Goal: Task Accomplishment & Management: Complete application form

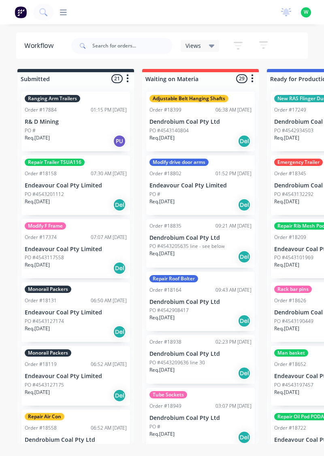
click at [68, 22] on div "productivity productivity Workflow Planner Delivery Scheduling Timesheets No ne…" at bounding box center [162, 12] width 324 height 24
click at [61, 11] on icon at bounding box center [63, 13] width 7 height 8
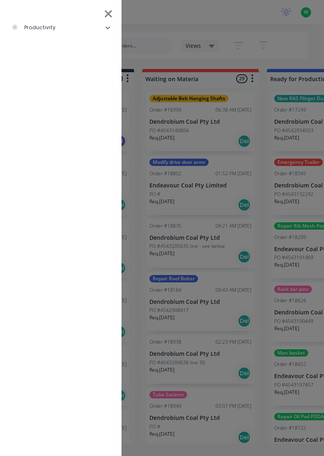
click at [58, 32] on li "productivity" at bounding box center [60, 27] width 109 height 20
click at [46, 112] on div "Timesheets" at bounding box center [39, 108] width 43 height 7
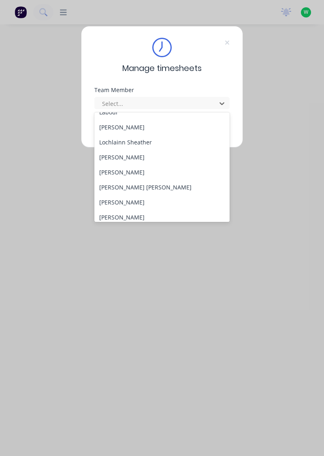
scroll to position [237, 0]
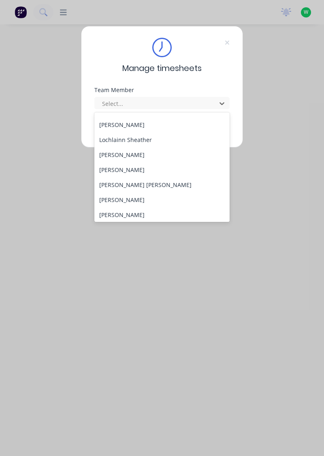
click at [142, 202] on div "[PERSON_NAME]" at bounding box center [162, 199] width 136 height 15
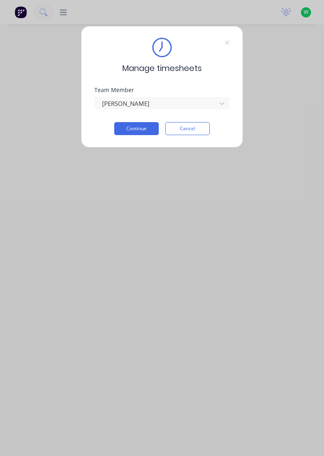
click at [144, 130] on button "Continue" at bounding box center [136, 128] width 45 height 13
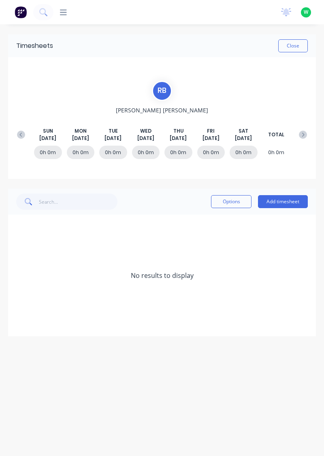
click at [281, 202] on button "Add timesheet" at bounding box center [283, 201] width 50 height 13
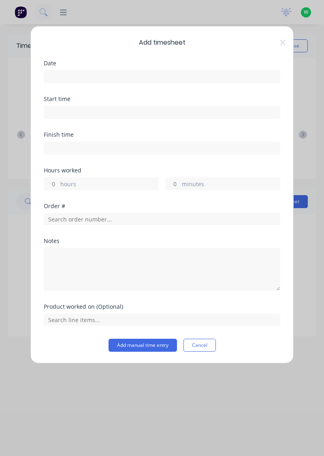
click at [92, 78] on input at bounding box center [162, 77] width 236 height 12
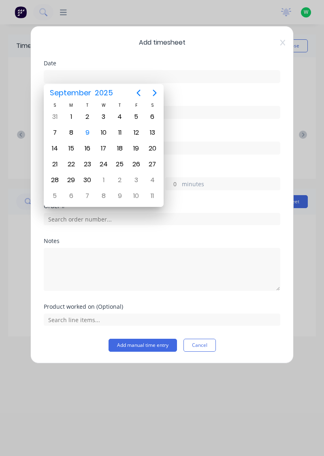
click at [70, 135] on div "8" at bounding box center [71, 133] width 12 height 12
type input "[DATE]"
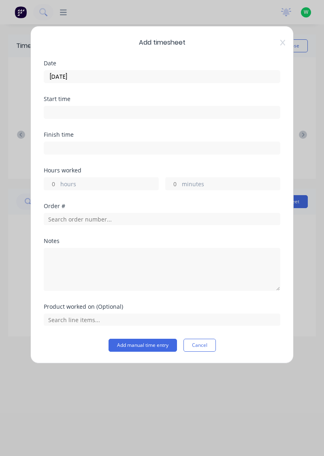
click at [52, 180] on input "hours" at bounding box center [51, 184] width 14 height 12
type input "3"
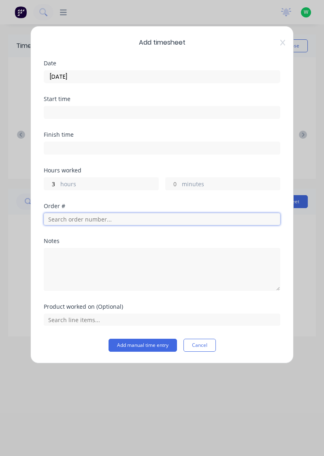
click at [66, 217] on input "text" at bounding box center [162, 219] width 237 height 12
type input "17483"
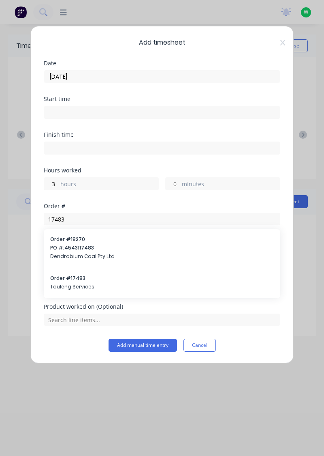
click at [76, 283] on span "Touleng Services" at bounding box center [162, 286] width 224 height 7
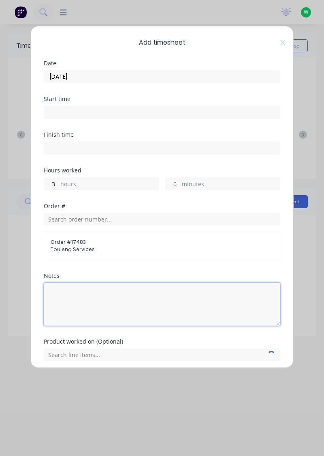
click at [75, 297] on textarea at bounding box center [162, 304] width 237 height 43
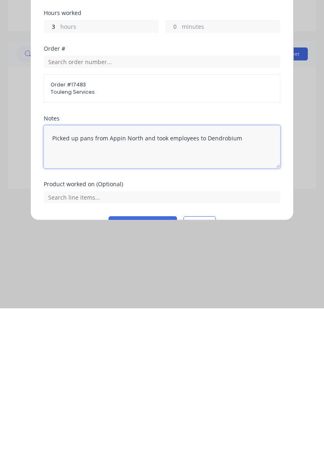
scroll to position [28, 0]
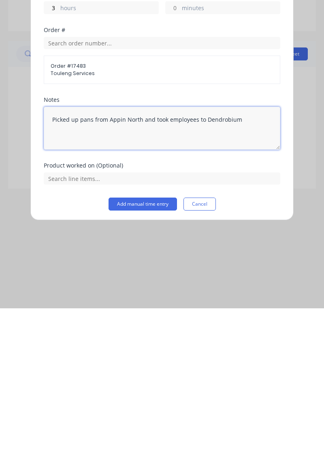
type textarea "Picked up pans from Appin North and took employees to Dendrobium"
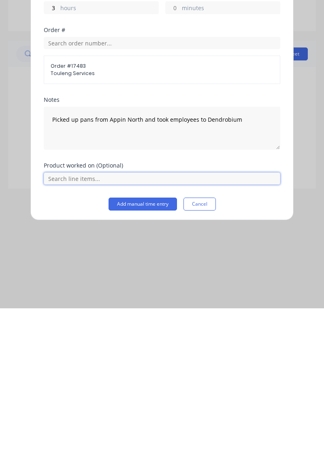
click at [105, 327] on input "text" at bounding box center [162, 326] width 237 height 12
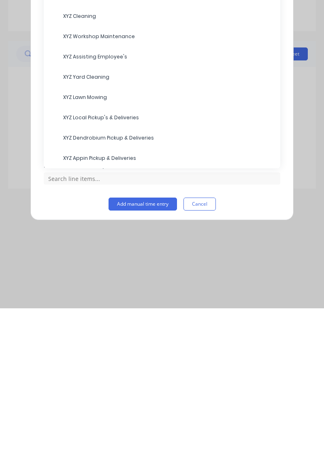
click at [103, 285] on span "XYZ Dendrobium Pickup & Deliveries" at bounding box center [168, 285] width 211 height 7
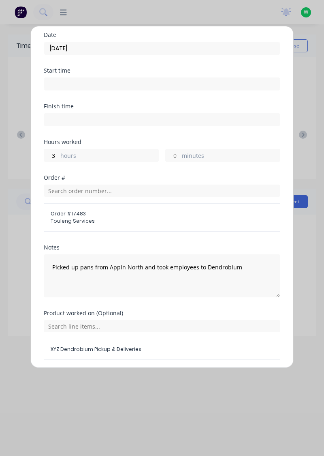
scroll to position [56, 0]
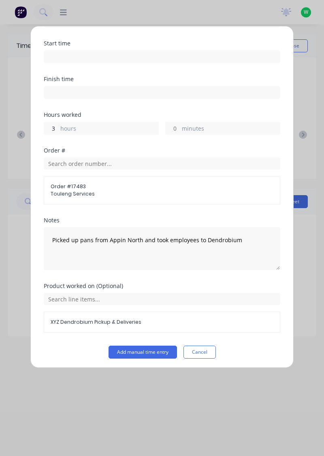
click at [57, 130] on input "3" at bounding box center [51, 128] width 14 height 12
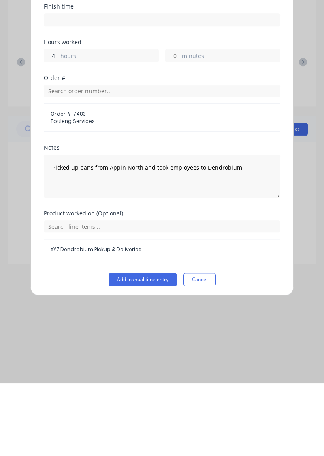
scroll to position [30, 0]
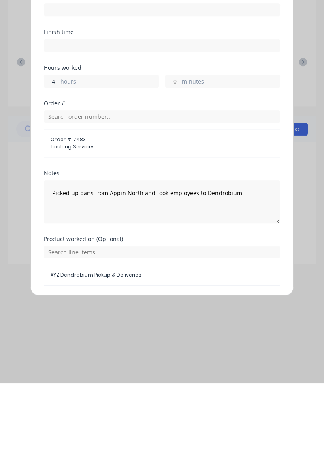
type input "4"
click at [144, 376] on button "Add manual time entry" at bounding box center [143, 377] width 69 height 13
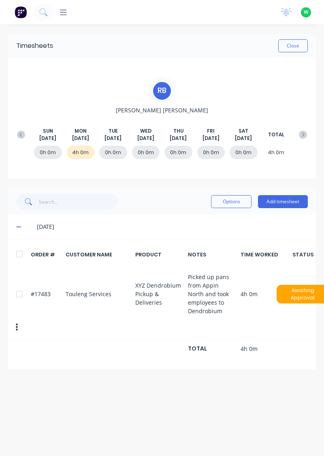
click at [282, 203] on button "Add timesheet" at bounding box center [283, 201] width 50 height 13
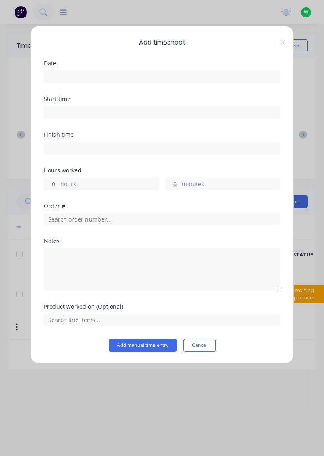
click at [62, 82] on label at bounding box center [162, 76] width 237 height 13
click at [62, 82] on input at bounding box center [162, 77] width 236 height 12
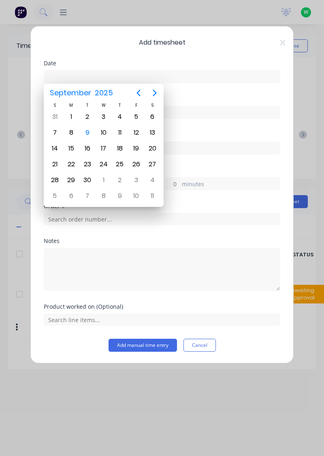
click at [72, 133] on div "8" at bounding box center [71, 133] width 12 height 12
type input "[DATE]"
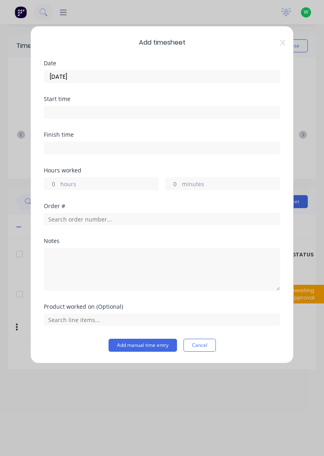
click at [56, 184] on input "hours" at bounding box center [51, 184] width 14 height 12
type input "4"
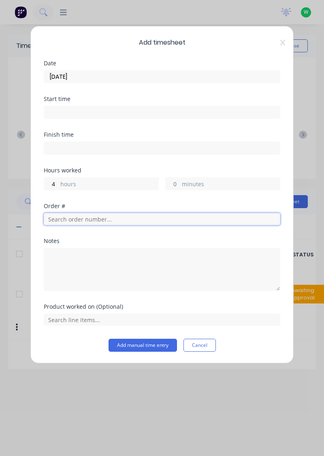
click at [101, 220] on input "text" at bounding box center [162, 219] width 237 height 12
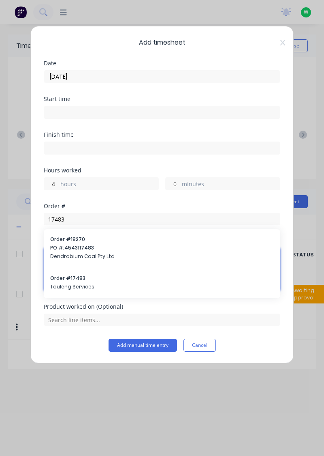
click at [84, 281] on textarea at bounding box center [162, 269] width 237 height 43
click at [78, 287] on textarea at bounding box center [162, 269] width 237 height 43
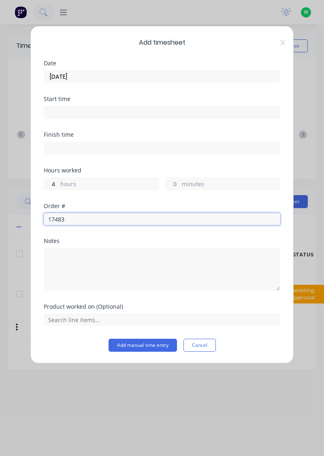
click at [94, 220] on input "17483" at bounding box center [162, 219] width 237 height 12
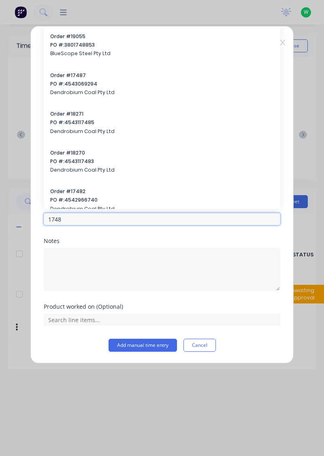
type input "17483"
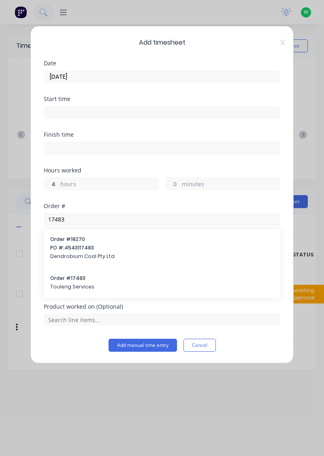
click at [91, 287] on span "Touleng Services" at bounding box center [162, 286] width 224 height 7
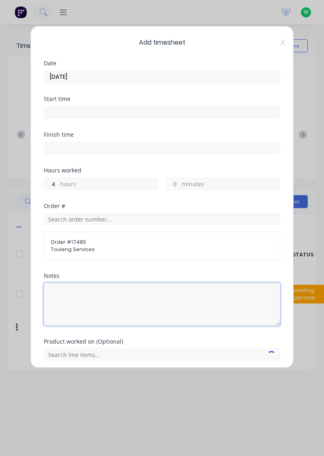
click at [94, 297] on textarea at bounding box center [162, 304] width 237 height 43
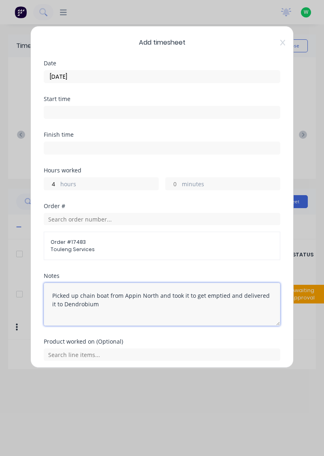
scroll to position [3, 0]
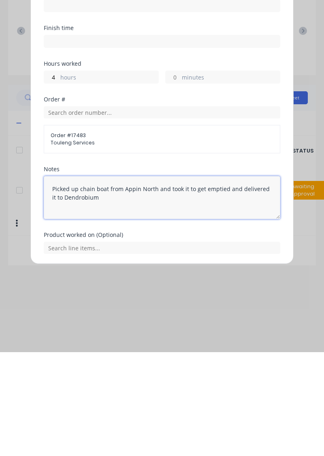
type textarea "Picked up chain boat from Appin North and took it to get emptied and delivered …"
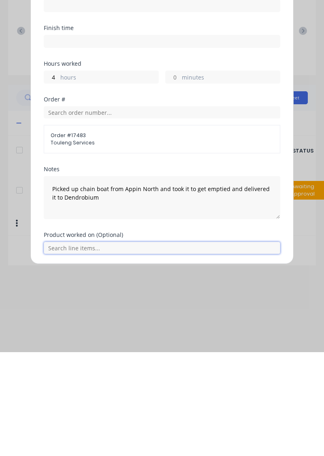
click at [110, 353] on input "text" at bounding box center [162, 351] width 237 height 12
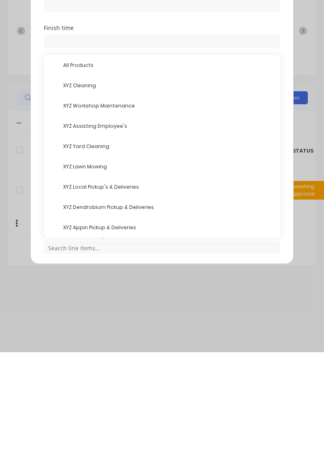
click at [102, 312] on span "XYZ Dendrobium Pickup & Deliveries" at bounding box center [168, 310] width 211 height 7
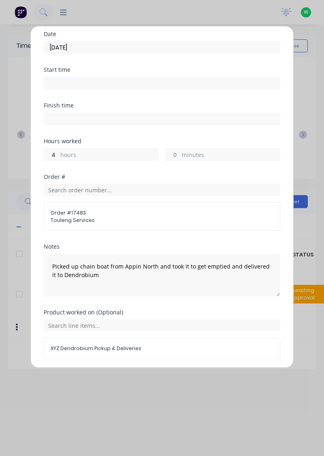
scroll to position [30, 0]
click at [159, 375] on button "Add manual time entry" at bounding box center [143, 377] width 69 height 13
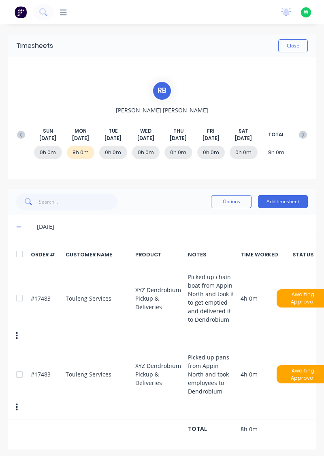
click at [285, 204] on button "Add timesheet" at bounding box center [283, 201] width 50 height 13
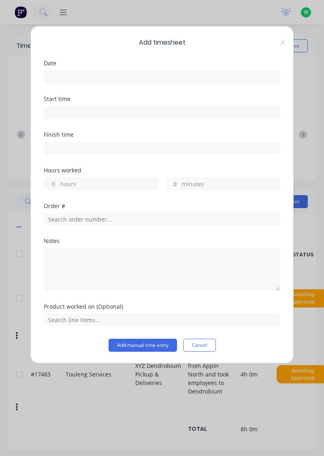
click at [54, 184] on input "hours" at bounding box center [51, 184] width 14 height 12
type input "3"
click at [85, 79] on input at bounding box center [162, 77] width 236 height 12
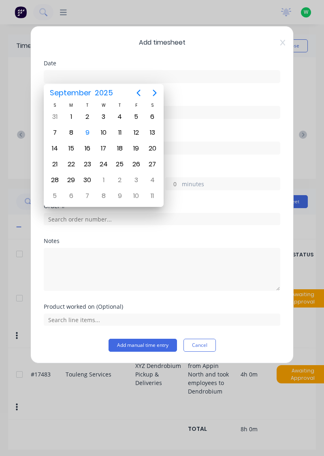
click at [70, 141] on div "15" at bounding box center [71, 148] width 16 height 15
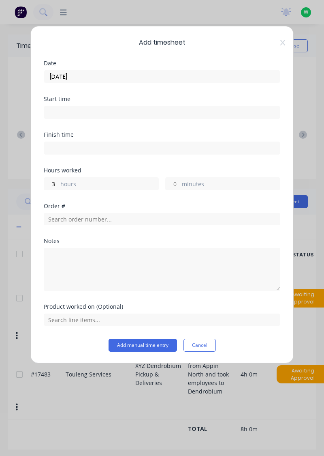
click at [67, 78] on input "[DATE]" at bounding box center [162, 77] width 236 height 12
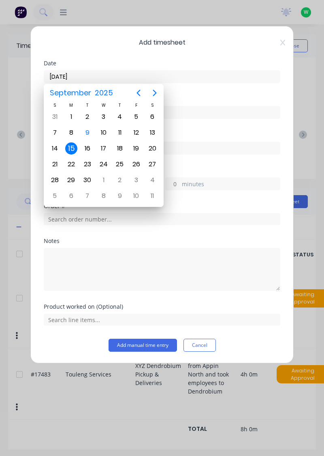
click at [65, 141] on div "15" at bounding box center [71, 148] width 16 height 15
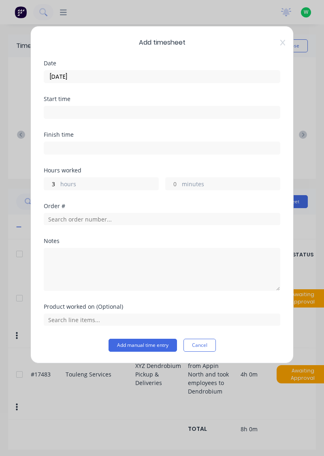
click at [102, 77] on input "[DATE]" at bounding box center [162, 77] width 236 height 12
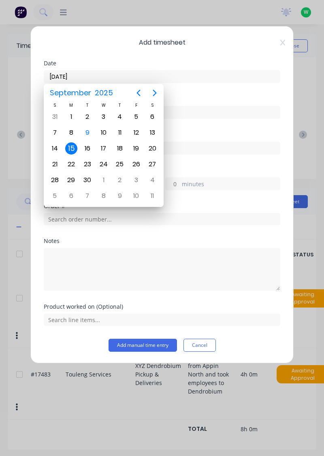
click at [73, 135] on div "8" at bounding box center [71, 133] width 12 height 12
type input "[DATE]"
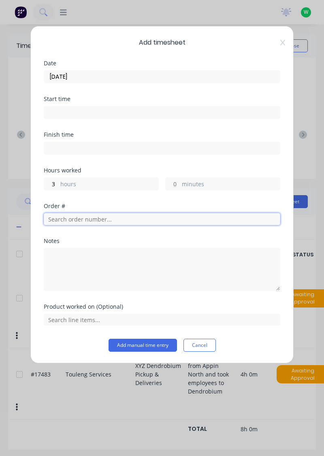
click at [83, 218] on input "text" at bounding box center [162, 219] width 237 height 12
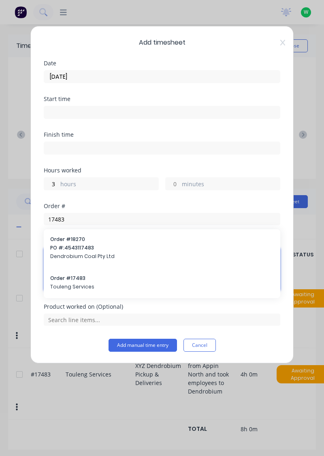
click at [73, 281] on textarea at bounding box center [162, 269] width 237 height 43
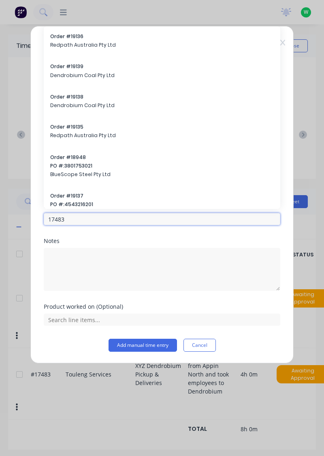
click at [100, 221] on input "17483" at bounding box center [162, 219] width 237 height 12
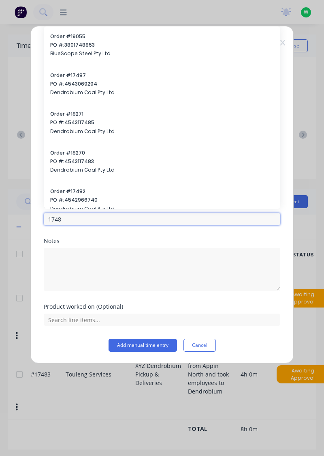
type input "17483"
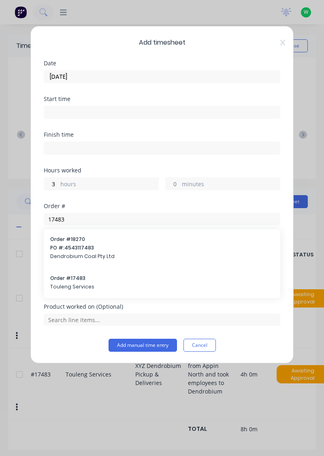
click at [82, 287] on span "Touleng Services" at bounding box center [162, 286] width 224 height 7
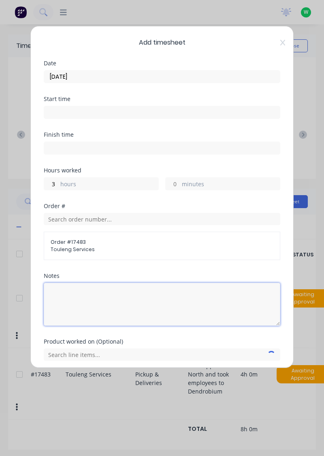
click at [105, 294] on textarea at bounding box center [162, 304] width 237 height 43
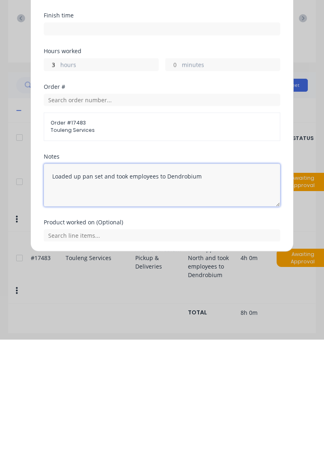
type textarea "Loaded up pan set and took employees to Dendrobium"
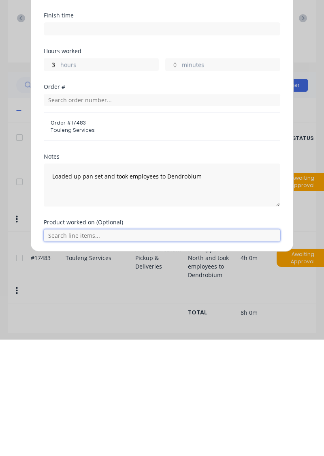
click at [149, 352] on input "text" at bounding box center [162, 351] width 237 height 12
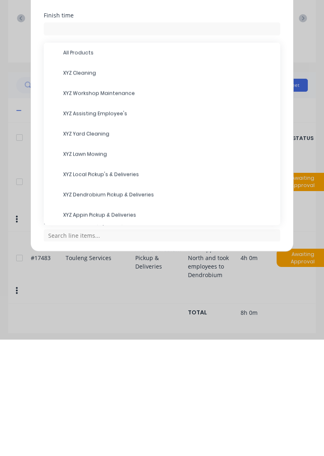
click at [117, 311] on span "XYZ Dendrobium Pickup & Deliveries" at bounding box center [168, 310] width 211 height 7
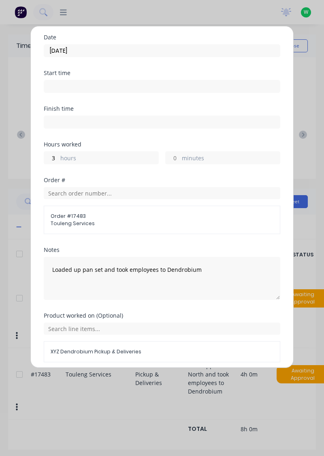
scroll to position [30, 0]
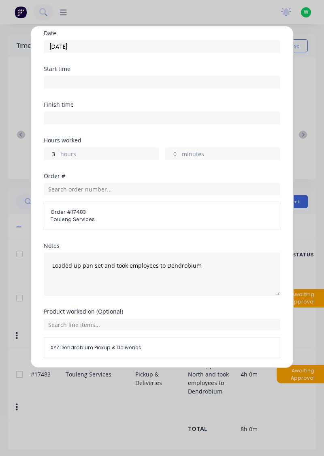
click at [152, 377] on button "Add manual time entry" at bounding box center [143, 377] width 69 height 13
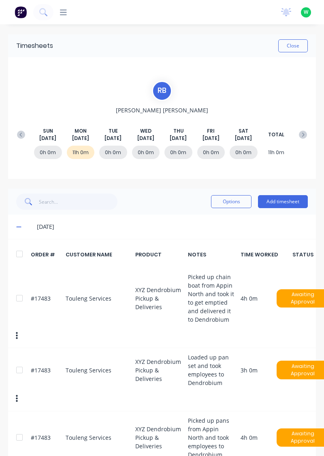
scroll to position [31, 0]
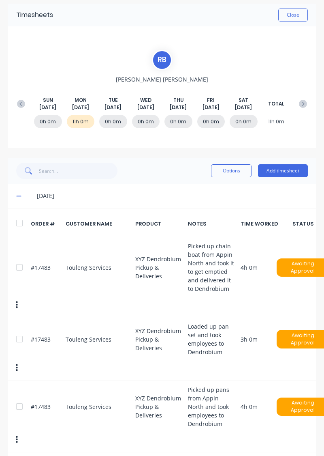
click at [283, 171] on button "Add timesheet" at bounding box center [283, 170] width 50 height 13
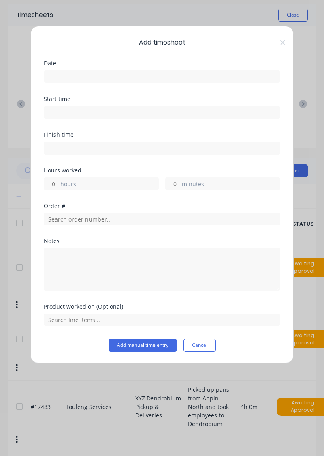
click at [79, 73] on input at bounding box center [162, 77] width 236 height 12
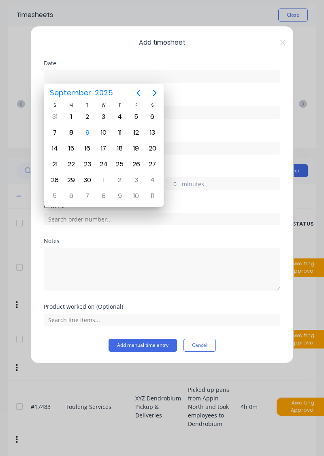
click at [73, 134] on div "8" at bounding box center [71, 133] width 12 height 12
type input "[DATE]"
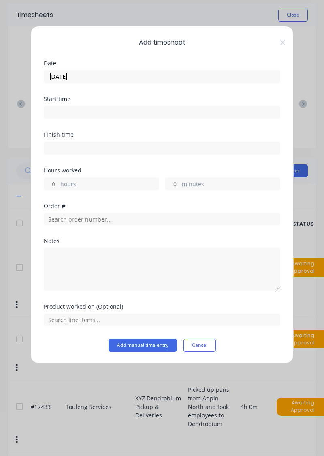
click at [54, 184] on input "hours" at bounding box center [51, 184] width 14 height 12
type input "1"
click at [175, 186] on input "minutes" at bounding box center [173, 184] width 14 height 12
type input "30"
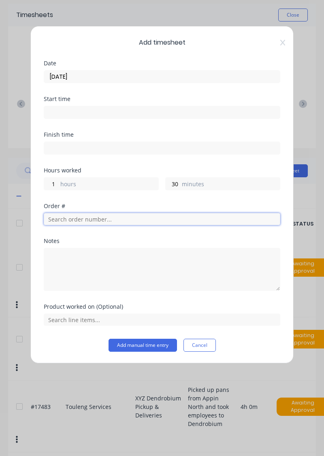
click at [107, 219] on input "text" at bounding box center [162, 219] width 237 height 12
type input "17483"
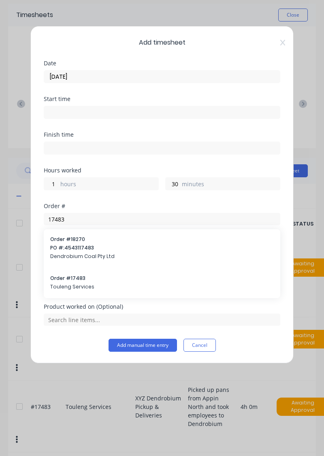
click at [80, 283] on span "Touleng Services" at bounding box center [162, 286] width 224 height 7
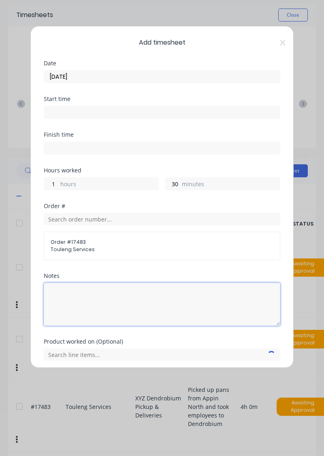
click at [83, 297] on textarea at bounding box center [162, 304] width 237 height 43
type textarea "P"
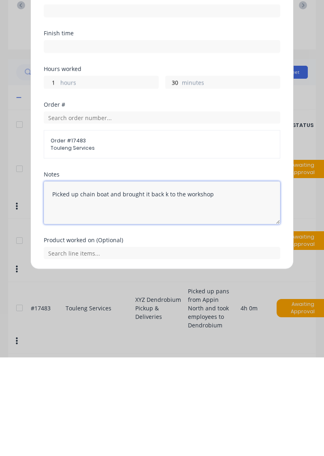
type textarea "Picked up chain boat and brought it back k to the workshop"
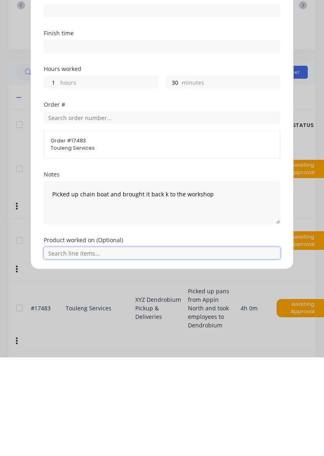
click at [110, 352] on input "text" at bounding box center [162, 351] width 237 height 12
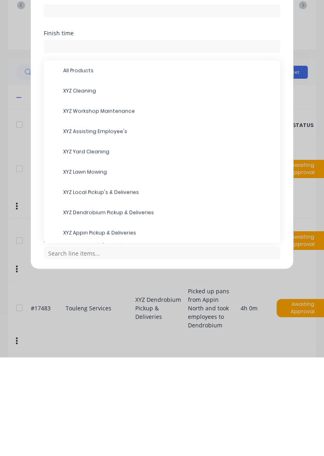
click at [103, 331] on span "XYZ Appin Pickup & Deliveries" at bounding box center [168, 331] width 211 height 7
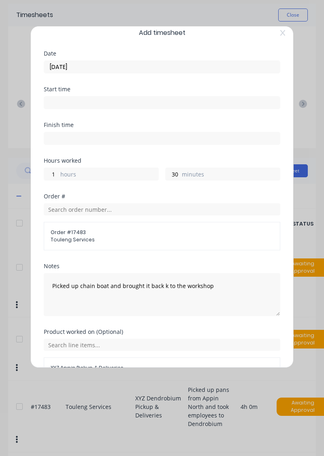
scroll to position [30, 0]
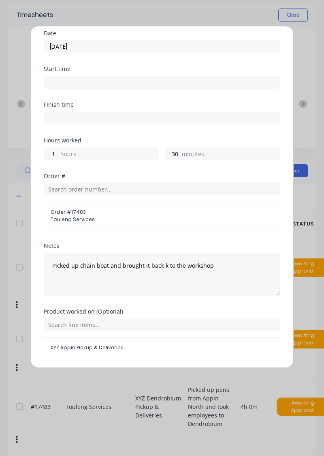
click at [148, 378] on button "Add manual time entry" at bounding box center [143, 377] width 69 height 13
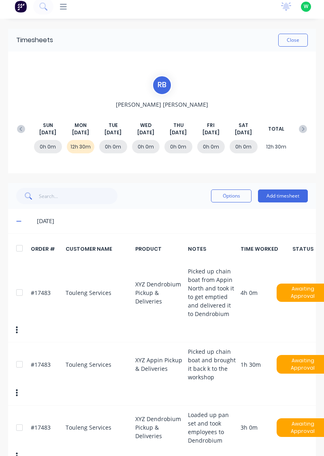
scroll to position [0, 0]
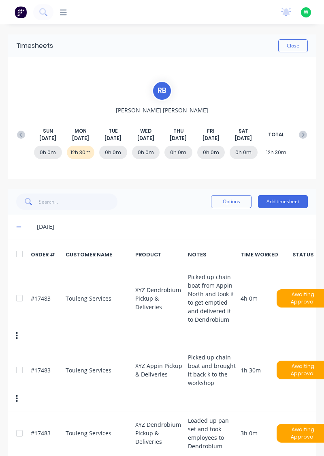
click at [299, 46] on button "Close" at bounding box center [294, 45] width 30 height 13
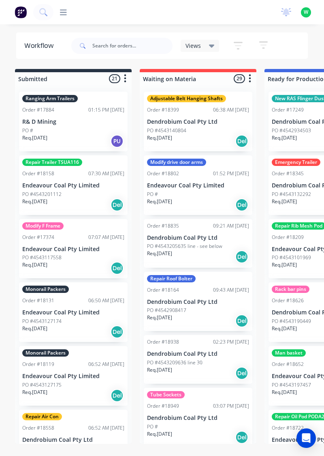
scroll to position [0, 3]
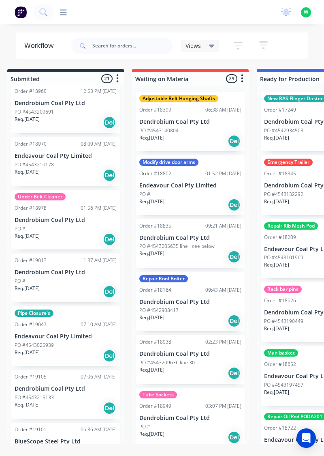
scroll to position [0, 10]
